Goal: Information Seeking & Learning: Learn about a topic

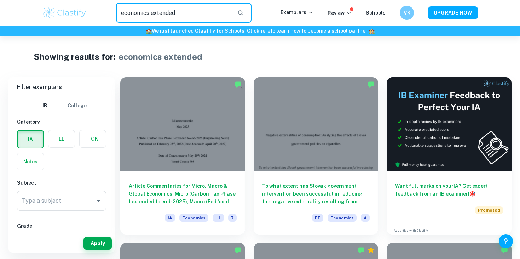
drag, startPoint x: 183, startPoint y: 11, endPoint x: 97, endPoint y: 8, distance: 86.1
click at [97, 8] on div "economics extended ​" at bounding box center [184, 13] width 194 height 20
type input "history ia"
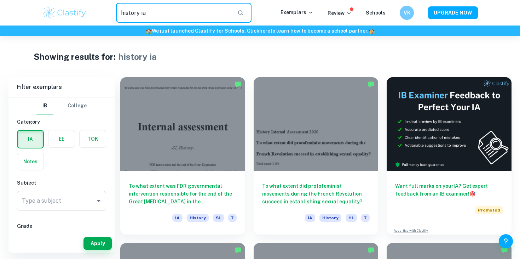
click at [149, 15] on input "history ia" at bounding box center [174, 13] width 116 height 20
click at [168, 60] on div "Showing results for: history ia" at bounding box center [260, 56] width 453 height 13
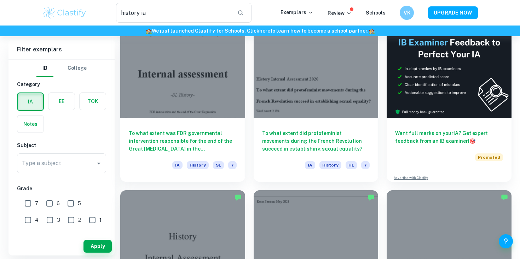
scroll to position [56, 0]
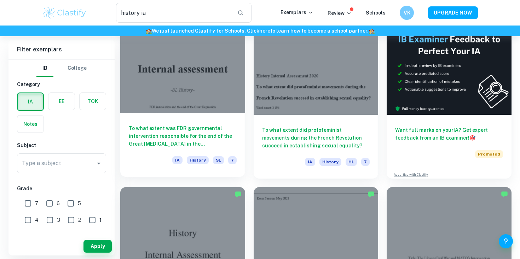
click at [161, 137] on h6 "To what extent was FDR governmental intervention responsible for the end of the…" at bounding box center [183, 135] width 108 height 23
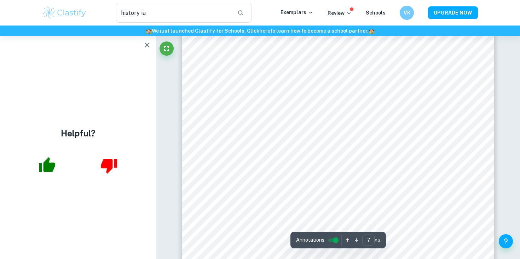
scroll to position [2611, 0]
click at [146, 46] on icon "button" at bounding box center [147, 44] width 5 height 5
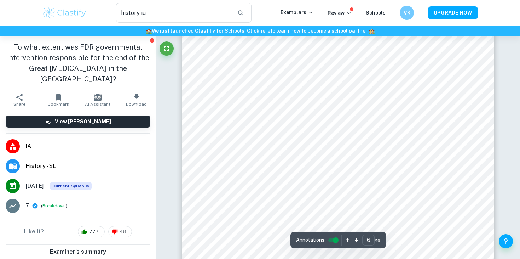
scroll to position [2211, 0]
type input "5"
